Goal: Register for event/course

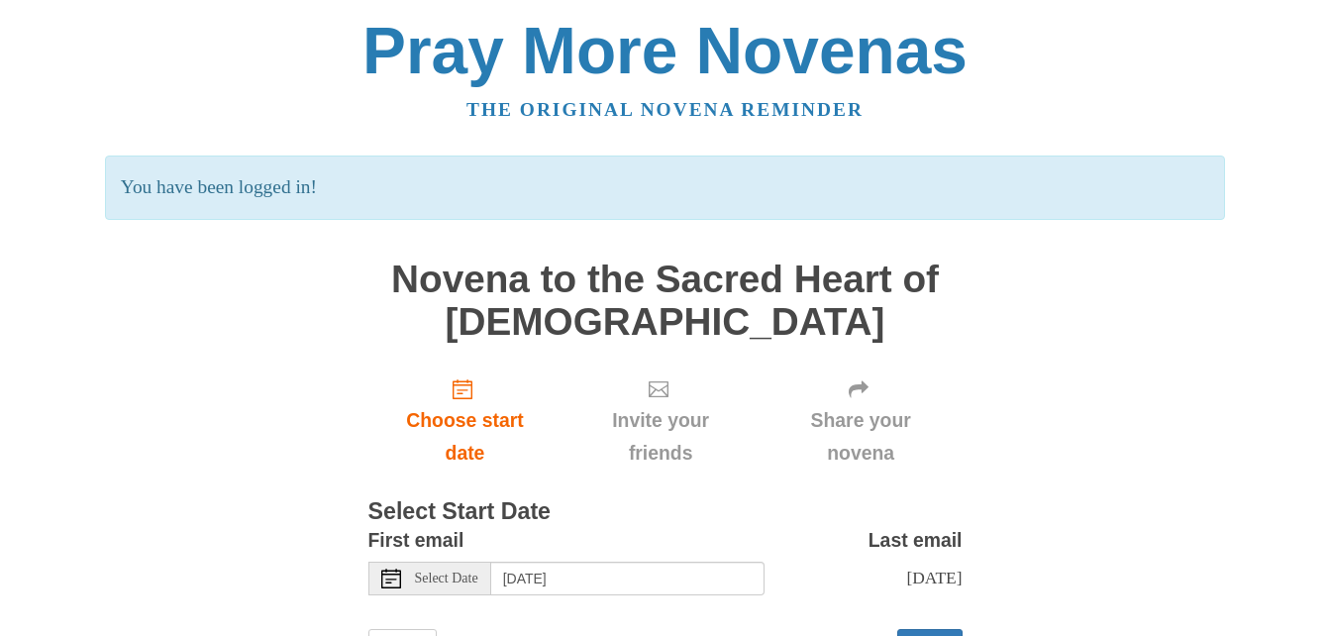
scroll to position [92, 0]
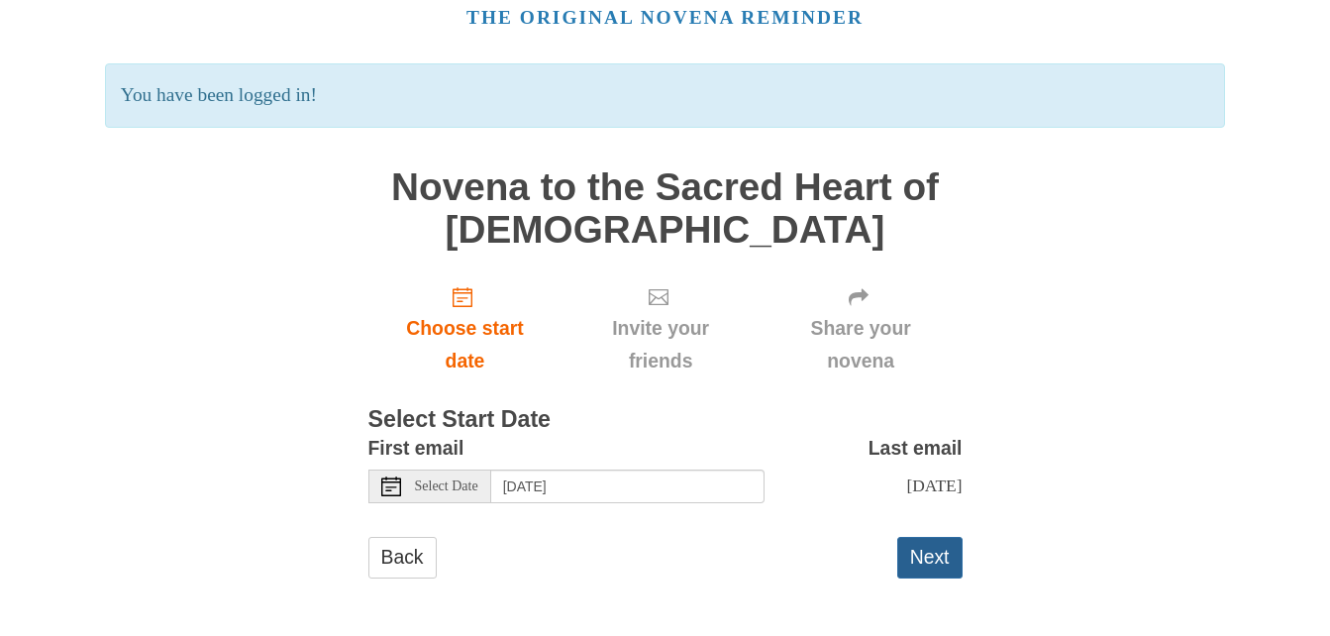
click at [938, 558] on button "Next" at bounding box center [929, 557] width 65 height 41
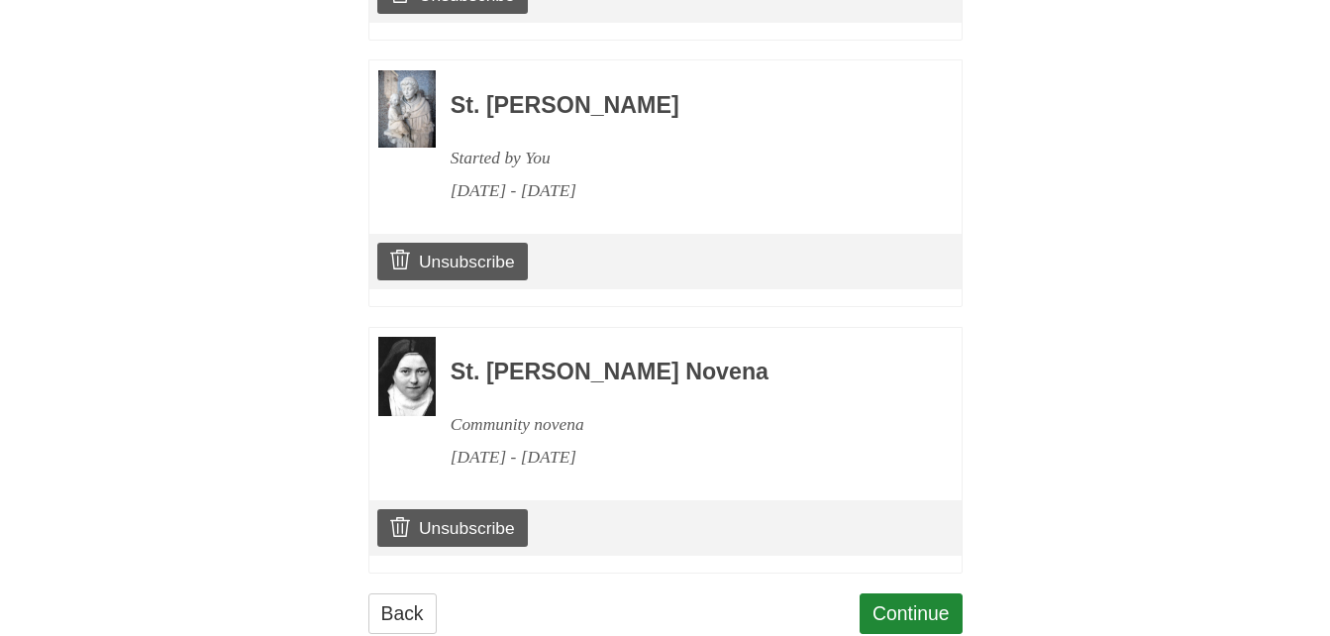
scroll to position [3415, 0]
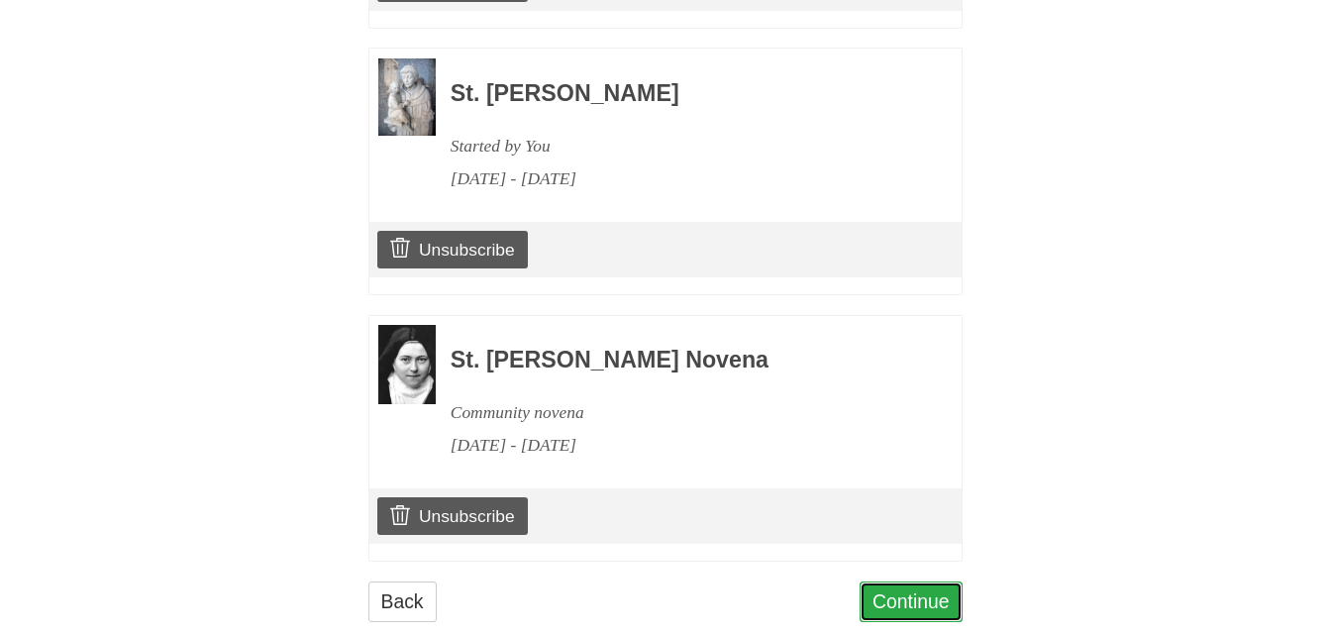
click at [943, 581] on link "Continue" at bounding box center [911, 601] width 103 height 41
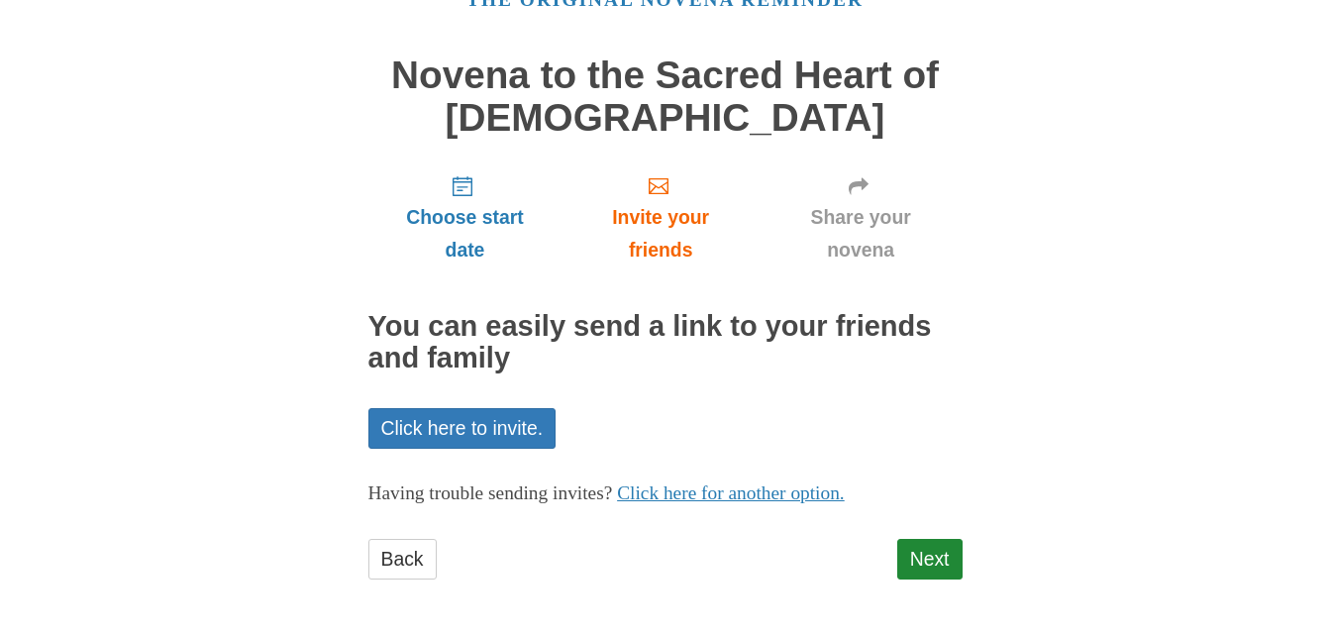
scroll to position [112, 0]
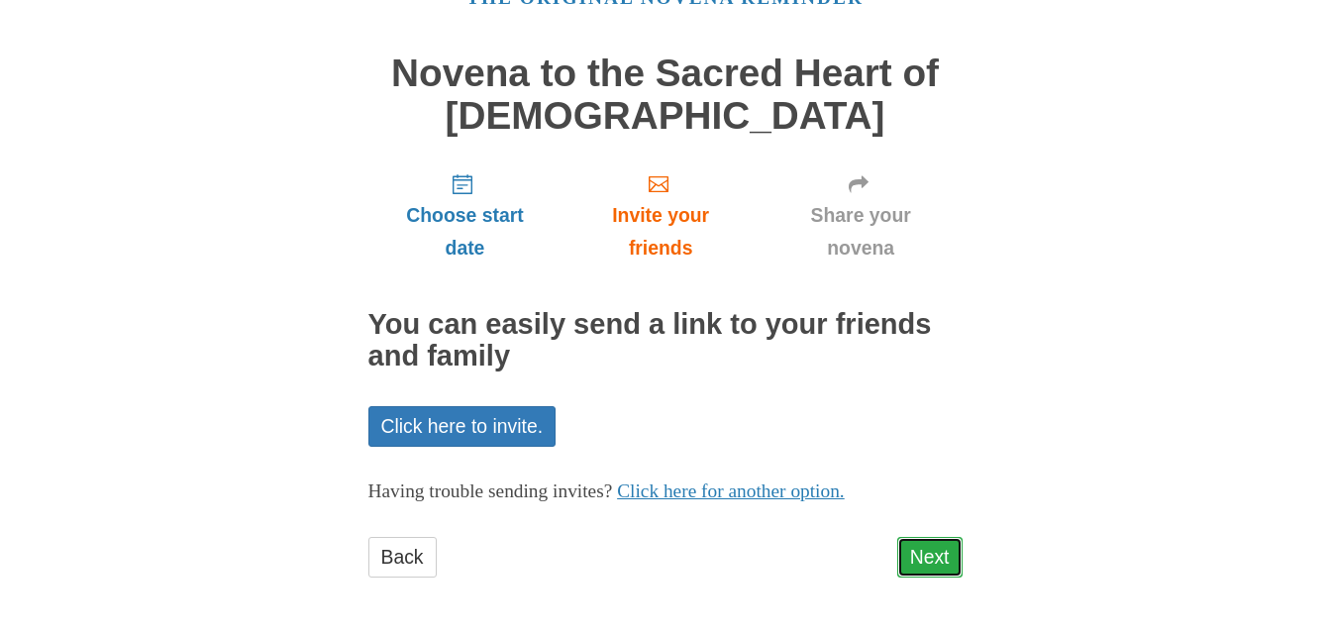
click at [951, 566] on link "Next" at bounding box center [929, 557] width 65 height 41
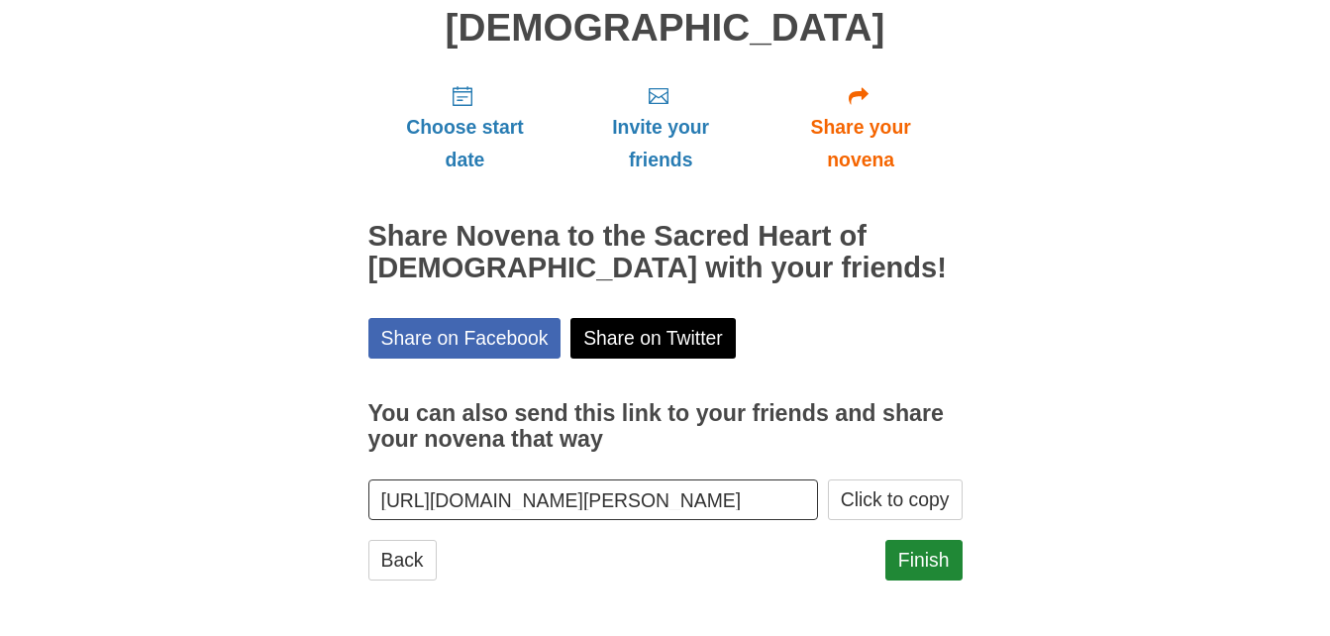
scroll to position [202, 0]
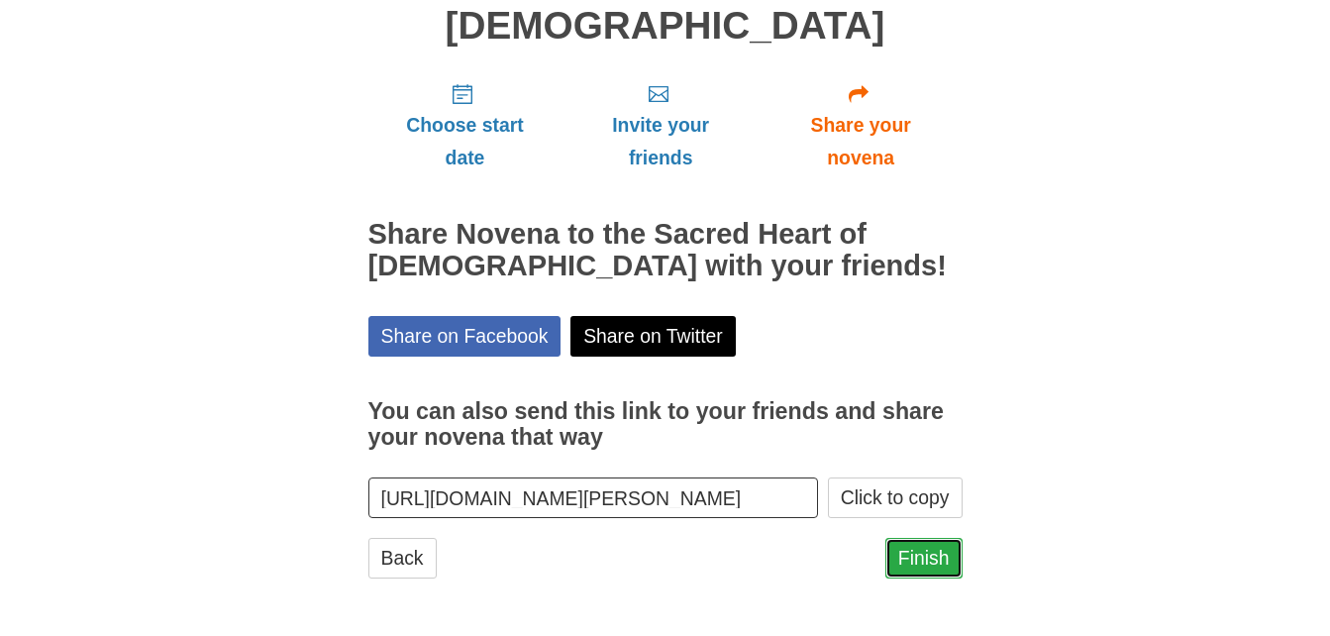
click at [927, 560] on link "Finish" at bounding box center [923, 558] width 77 height 41
